Goal: Task Accomplishment & Management: Use online tool/utility

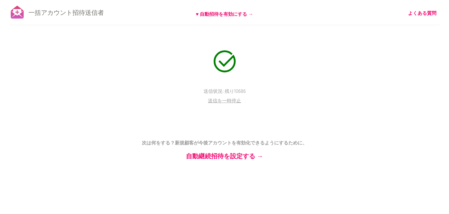
click at [304, 78] on div "一括アカウント招待送信者 ♥ 自動招待を有効にする → よくある質問 送信状況: 残り10686 送信を一時停止 （これには最大30分かかる場合があります） …" at bounding box center [224, 110] width 449 height 220
